Goal: Check status: Check status

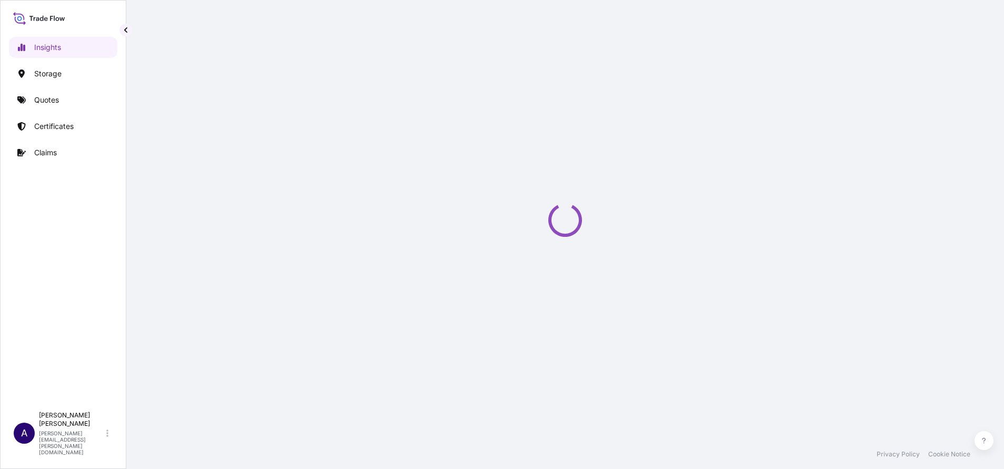
select select "2025"
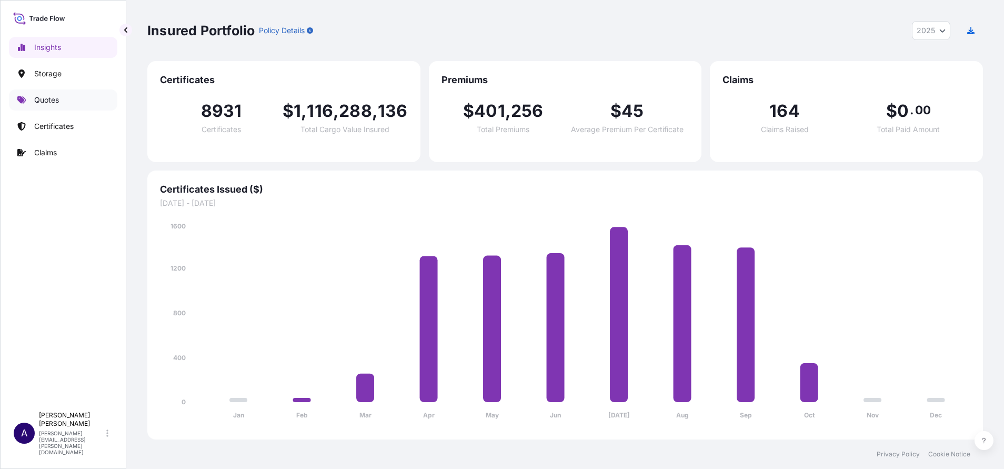
click at [46, 97] on p "Quotes" at bounding box center [46, 100] width 25 height 11
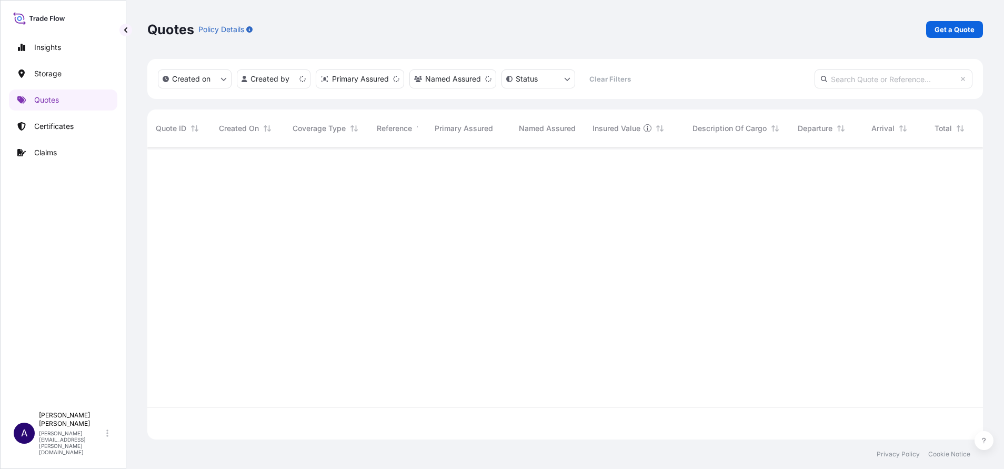
scroll to position [286, 824]
click at [922, 81] on input "text" at bounding box center [894, 78] width 158 height 19
paste input "73936"
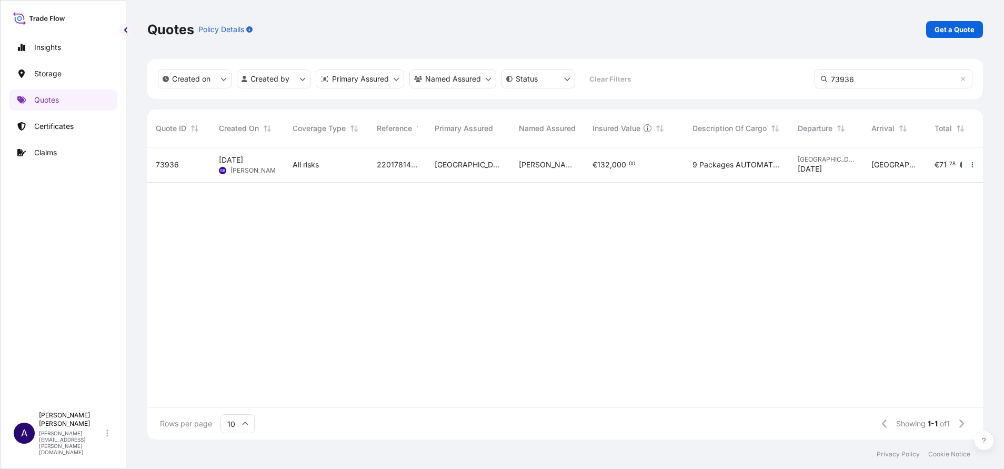
type input "73936"
click at [165, 161] on span "73936" at bounding box center [167, 164] width 23 height 11
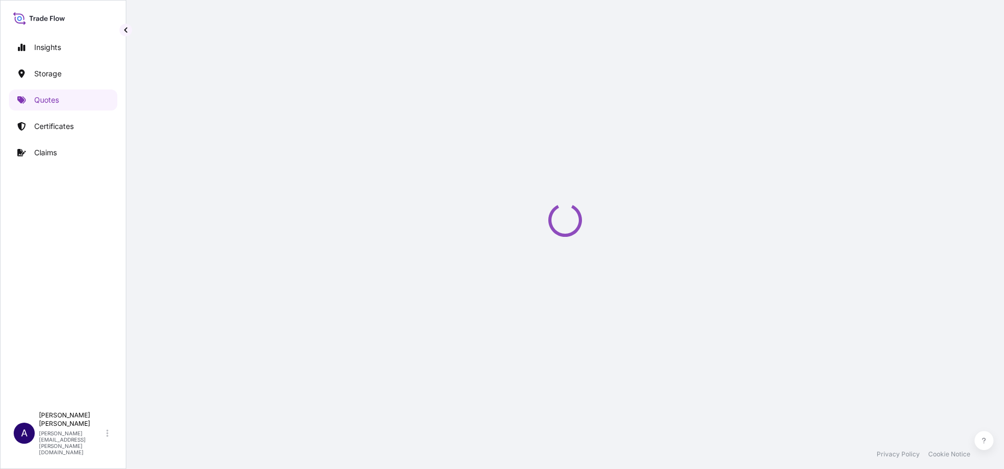
select select "Water"
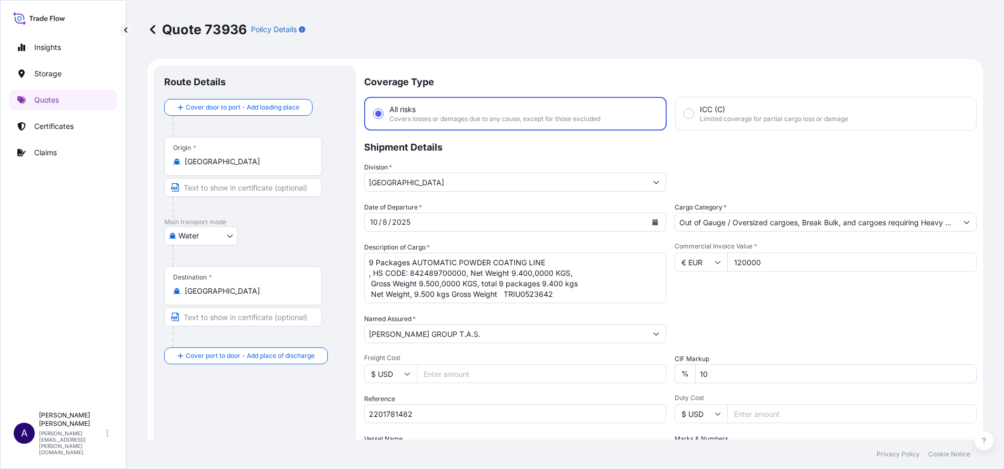
select select "31600"
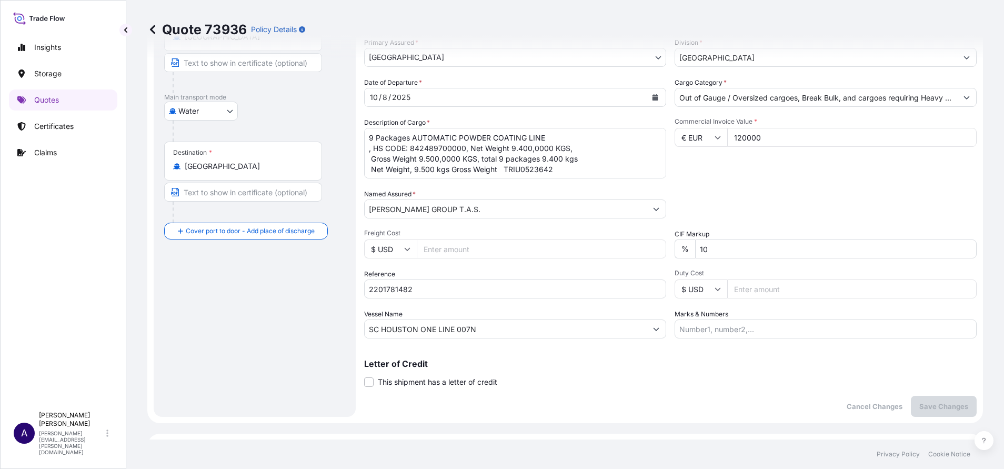
scroll to position [103, 0]
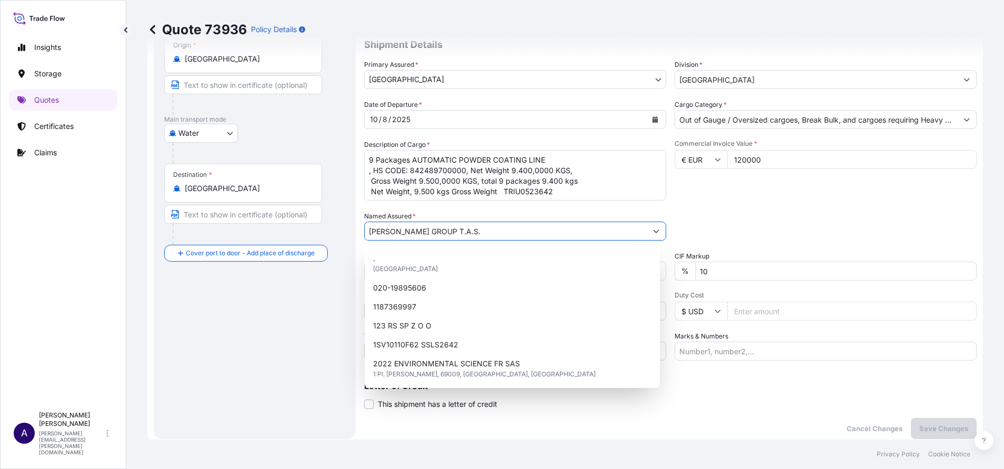
drag, startPoint x: 445, startPoint y: 229, endPoint x: 363, endPoint y: 232, distance: 82.7
click at [363, 232] on form "Route Details Cover door to port - Add loading place Place of loading Road / [G…" at bounding box center [565, 200] width 836 height 489
paste input "73936"
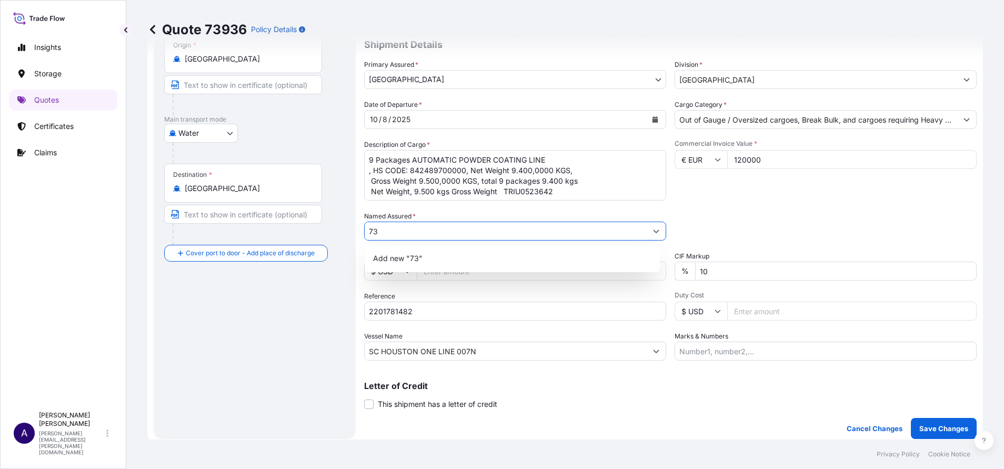
type input "7"
paste input "ENGINEERED FABRICATION SOLUTIONS LTD."
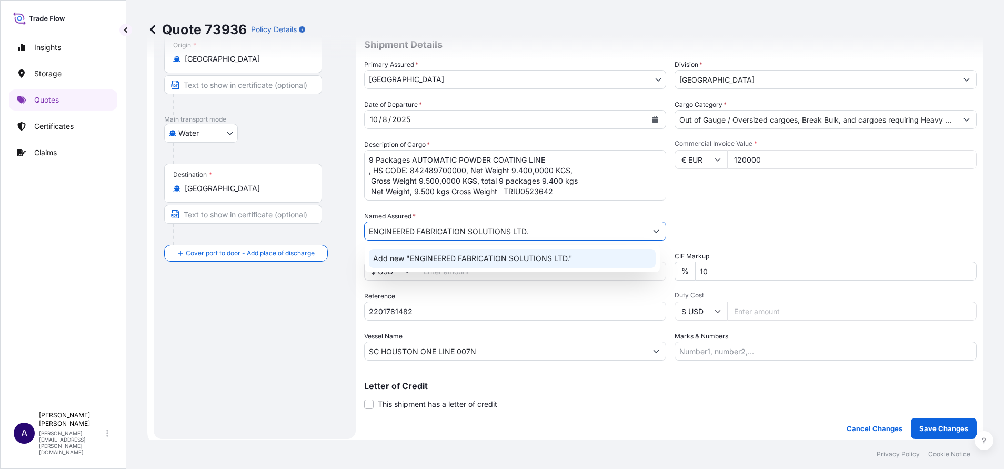
click at [458, 266] on div "Add new "ENGINEERED FABRICATION SOLUTIONS LTD."" at bounding box center [512, 258] width 287 height 19
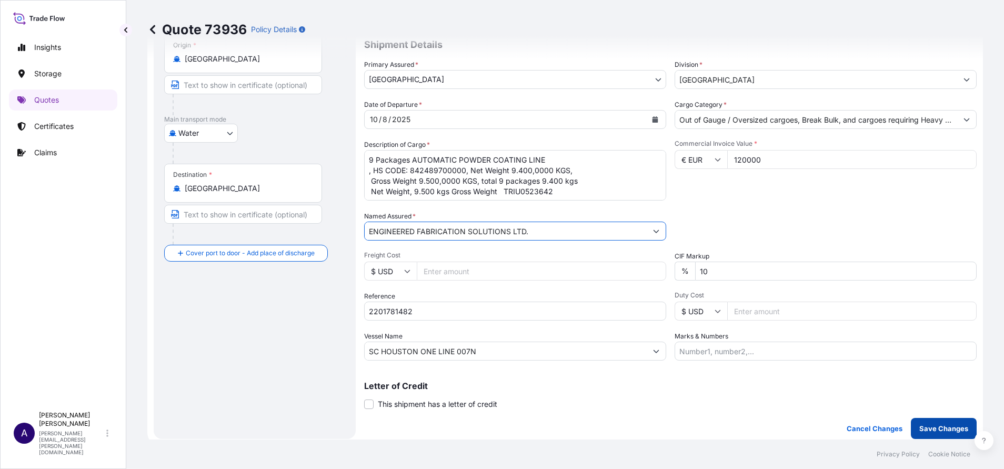
type input "ENGINEERED FABRICATION SOLUTIONS LTD."
click at [919, 428] on p "Save Changes" at bounding box center [943, 428] width 49 height 11
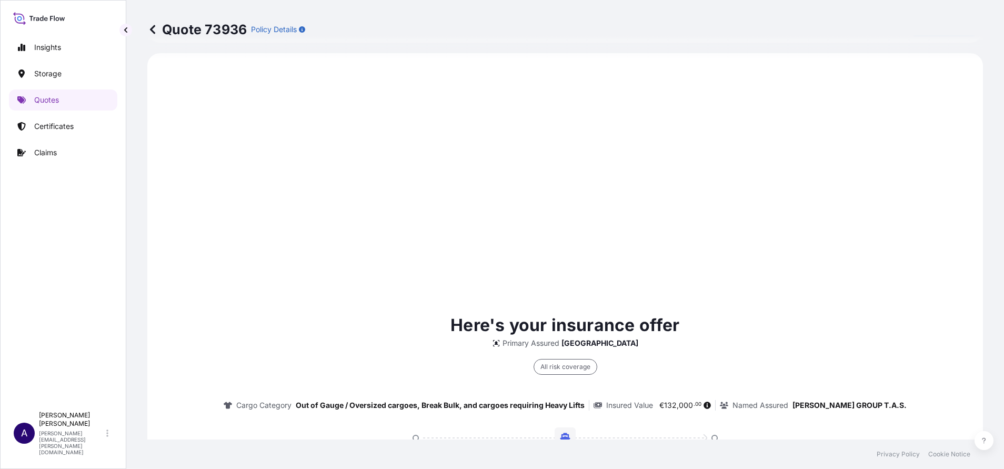
scroll to position [506, 0]
select select "Water"
select select "31600"
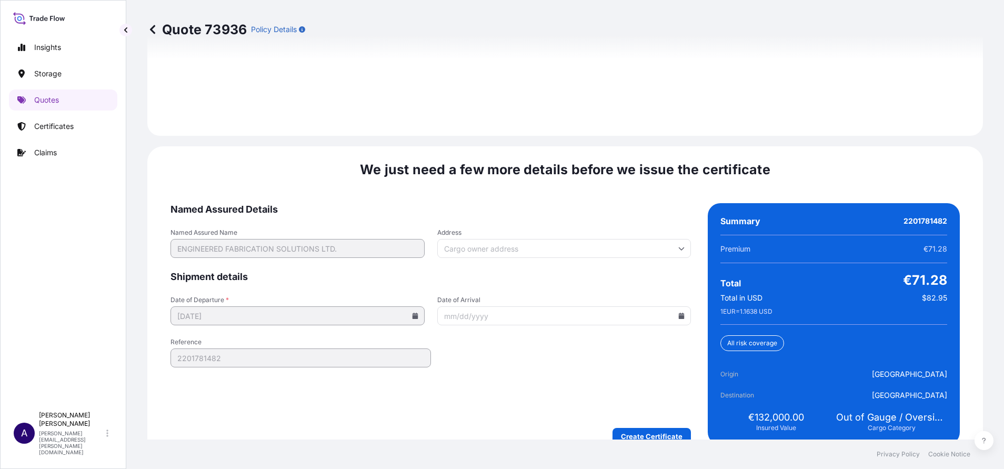
scroll to position [1630, 0]
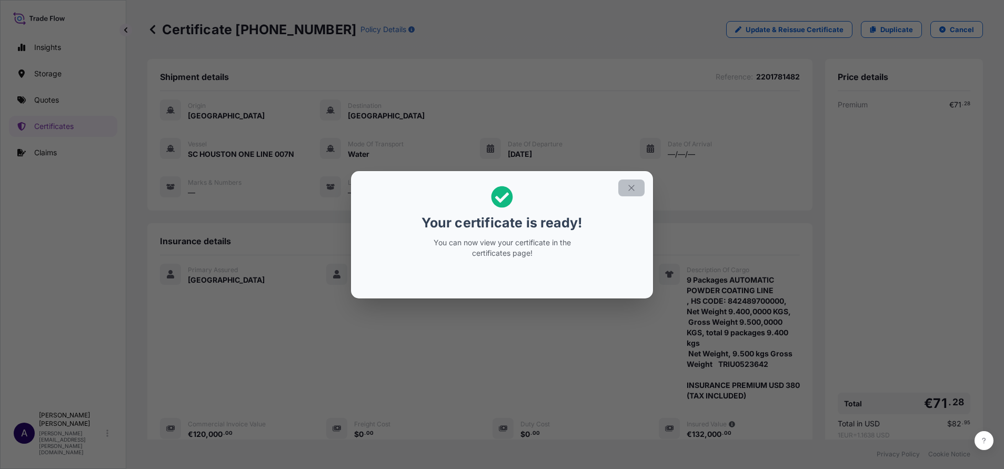
click at [636, 185] on button "button" at bounding box center [631, 187] width 26 height 17
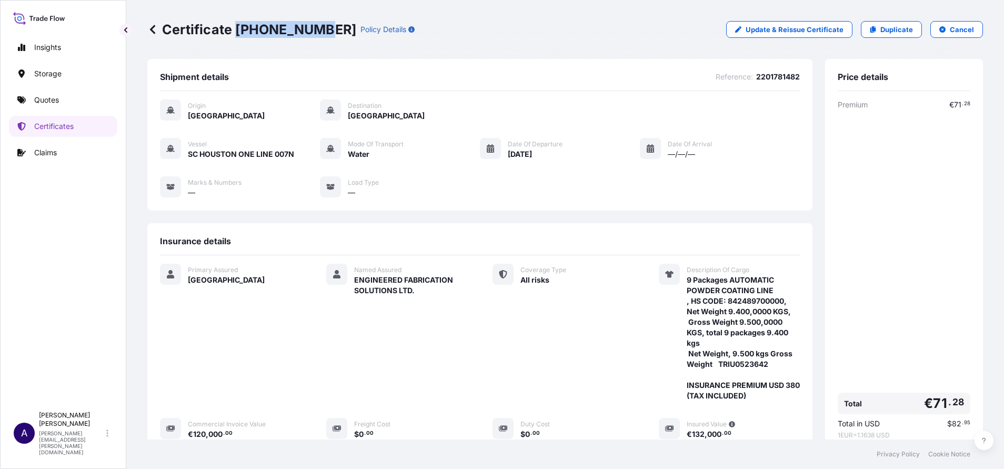
drag, startPoint x: 321, startPoint y: 27, endPoint x: 236, endPoint y: 26, distance: 85.3
click at [236, 26] on p "Certificate [PHONE_NUMBER]" at bounding box center [251, 29] width 209 height 17
copy p "[PHONE_NUMBER]"
